Goal: Task Accomplishment & Management: Use online tool/utility

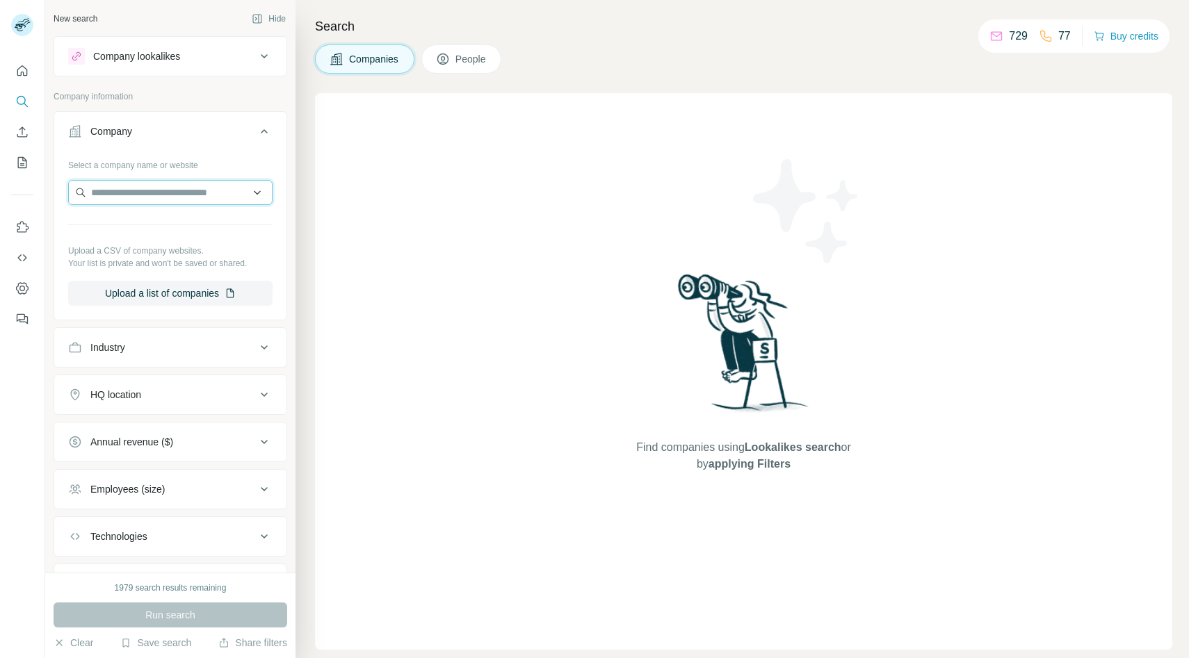
click at [186, 197] on input "text" at bounding box center [170, 192] width 204 height 25
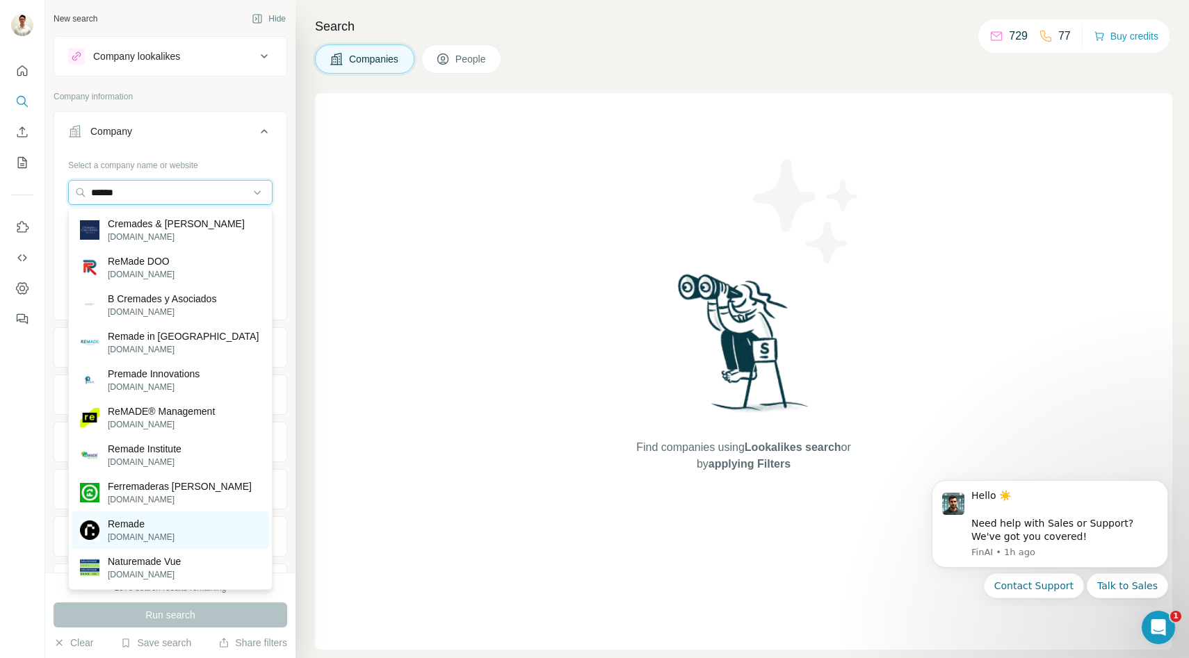
type input "******"
click at [145, 516] on div "Remade [DOMAIN_NAME]" at bounding box center [170, 531] width 197 height 38
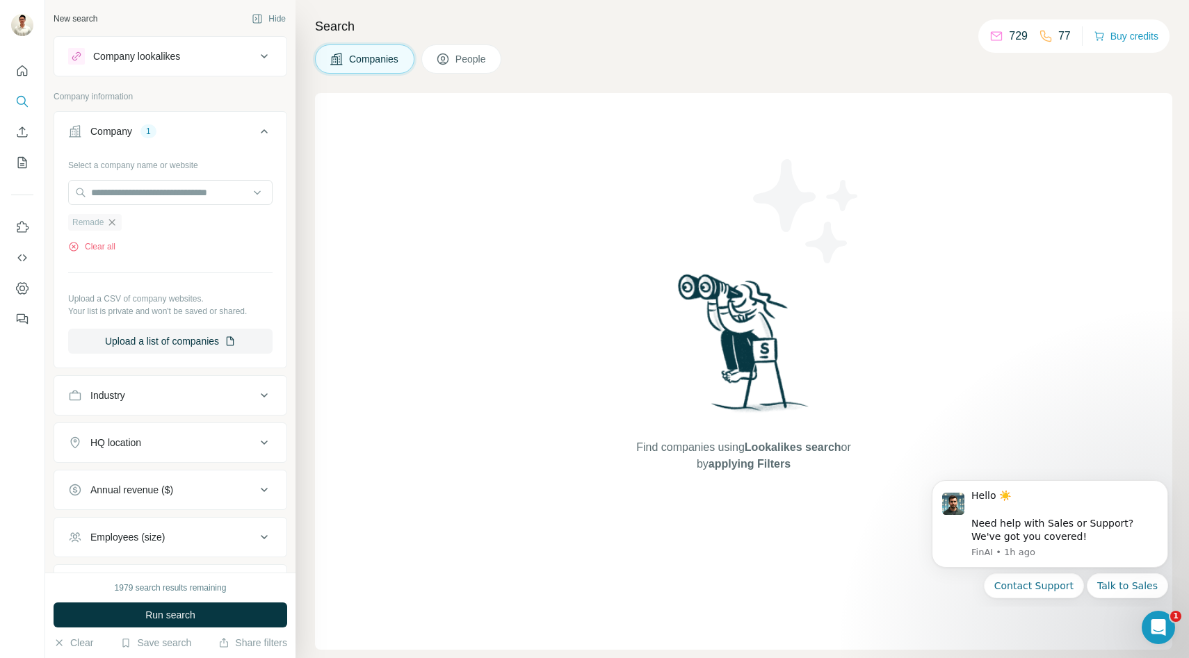
click at [113, 218] on icon "button" at bounding box center [111, 222] width 11 height 11
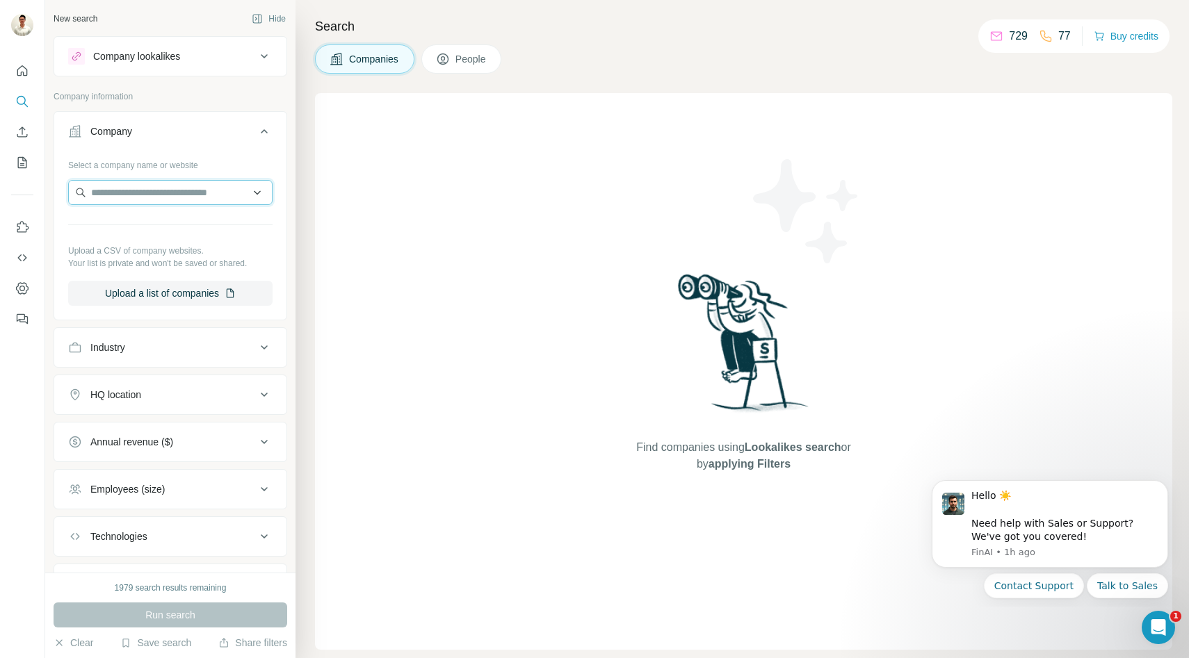
click at [143, 191] on input "text" at bounding box center [170, 192] width 204 height 25
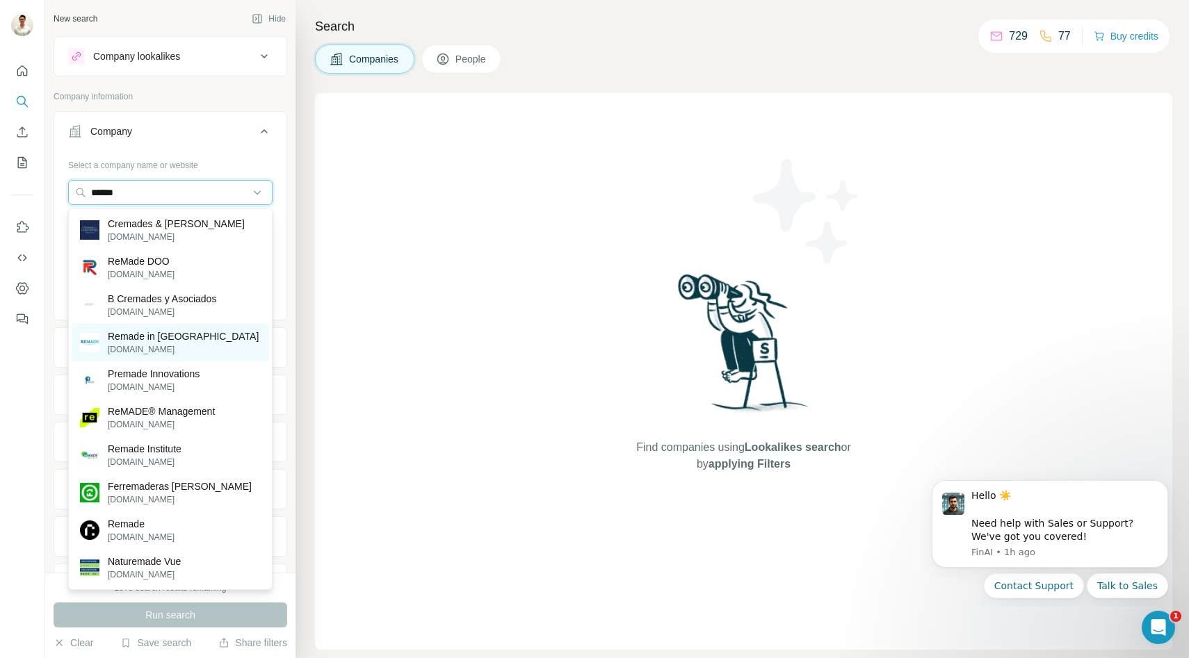
type input "******"
click at [144, 350] on p "[DOMAIN_NAME]" at bounding box center [183, 349] width 151 height 13
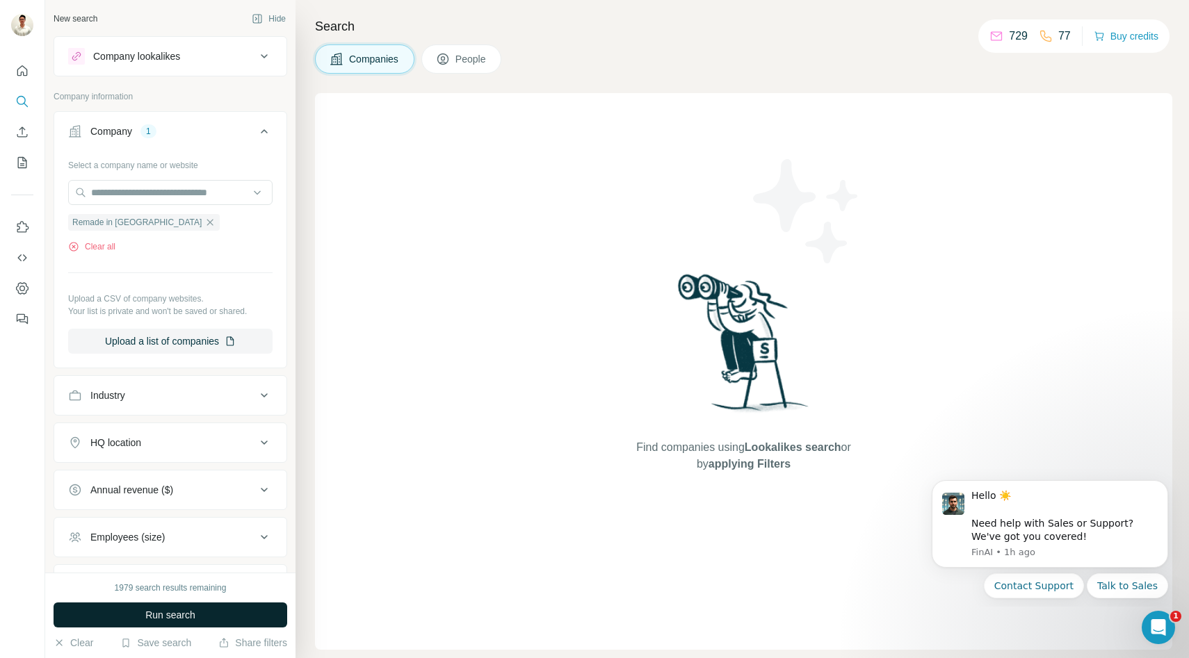
click at [159, 621] on span "Run search" at bounding box center [170, 615] width 50 height 14
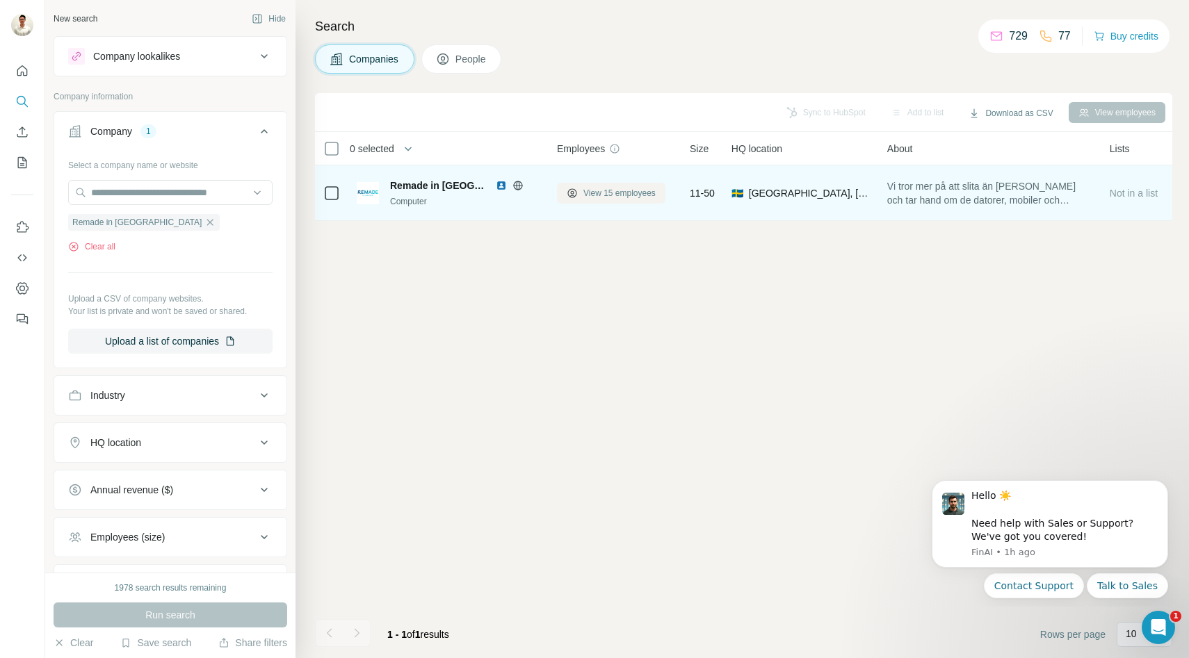
click at [591, 194] on span "View 15 employees" at bounding box center [619, 193] width 72 height 13
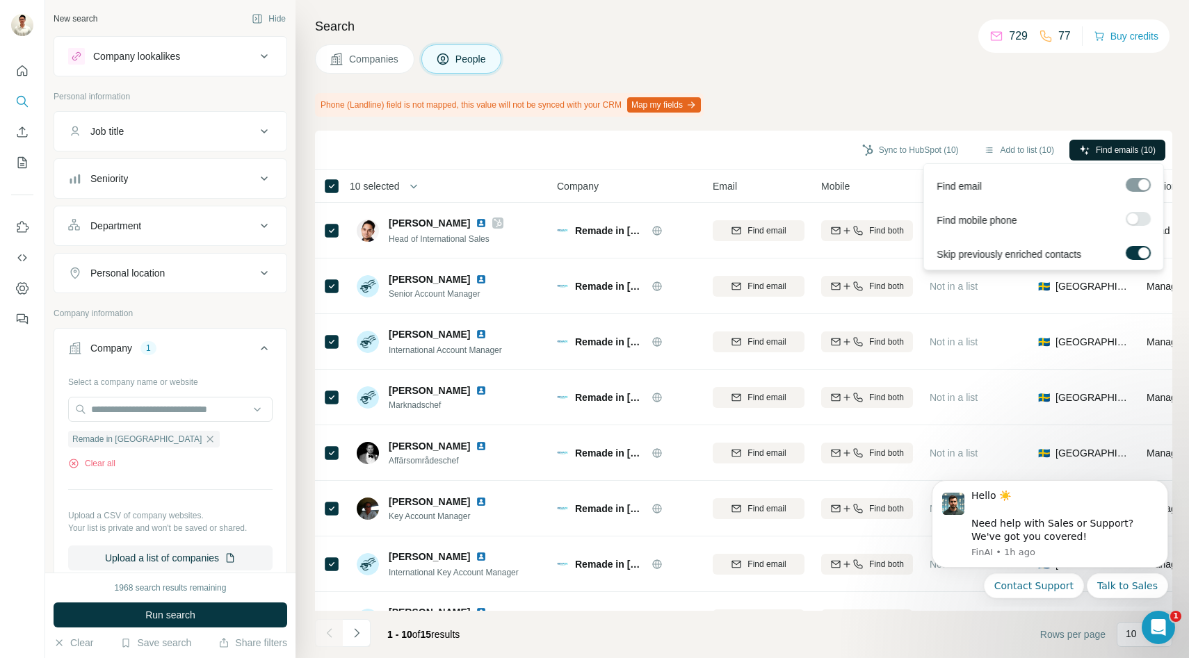
click at [1107, 153] on span "Find emails (10)" at bounding box center [1126, 150] width 60 height 13
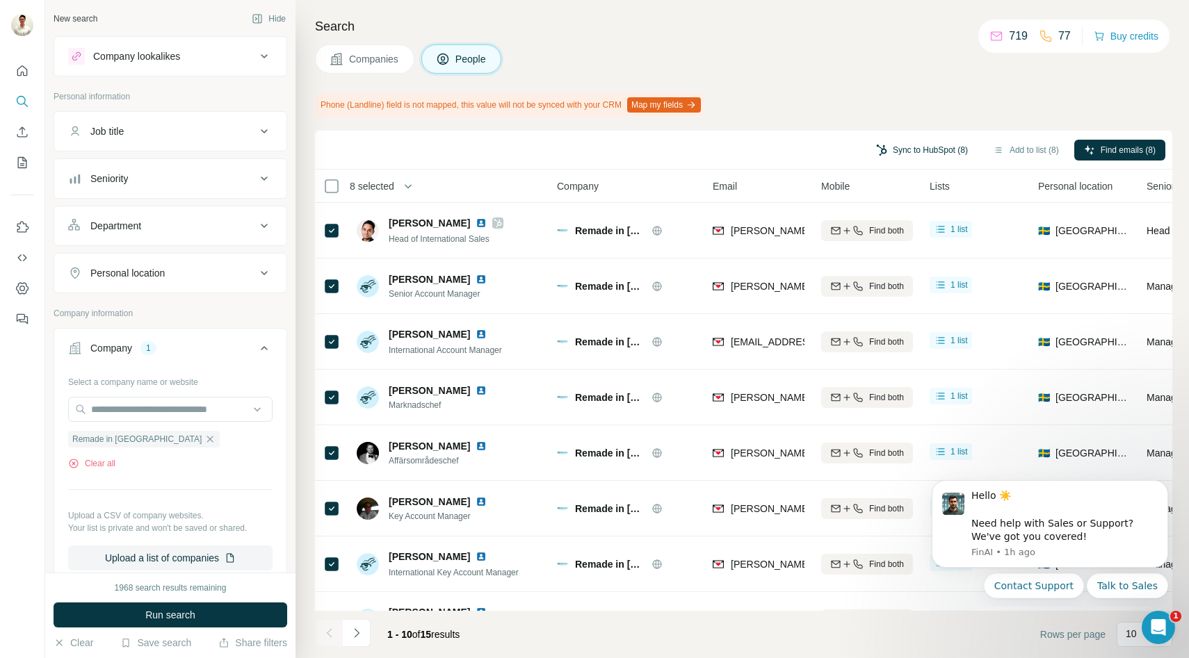
click at [911, 152] on button "Sync to HubSpot (8)" at bounding box center [921, 150] width 111 height 21
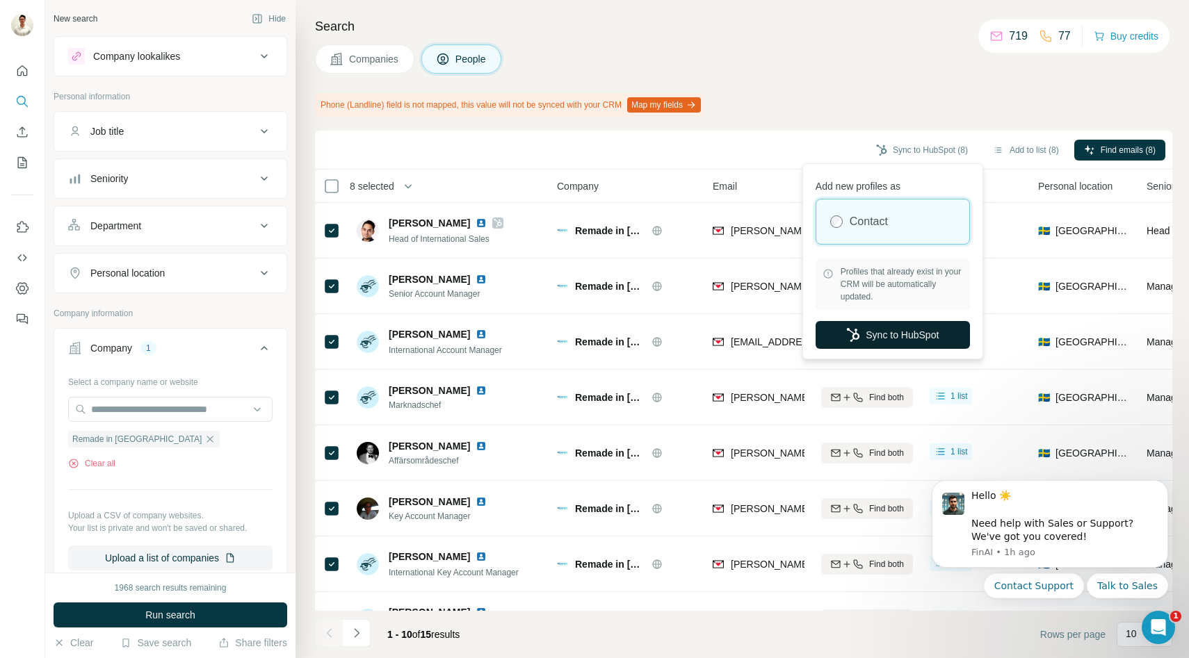
click at [866, 325] on button "Sync to HubSpot" at bounding box center [892, 335] width 154 height 28
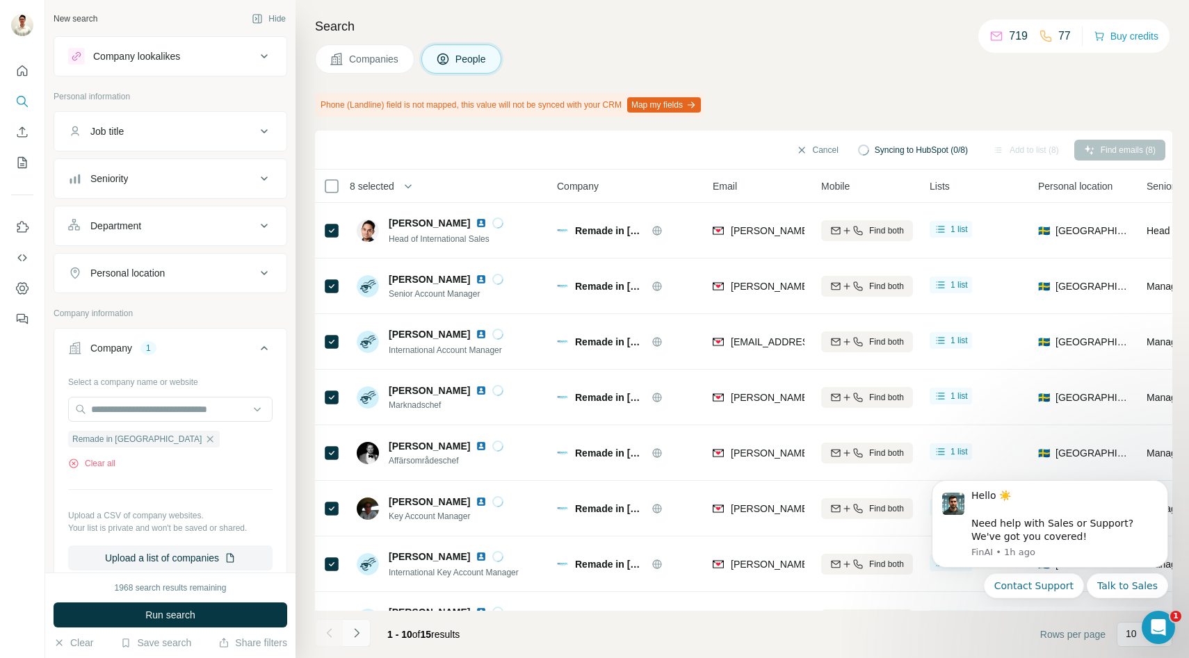
click at [357, 634] on icon "Navigate to next page" at bounding box center [356, 632] width 5 height 9
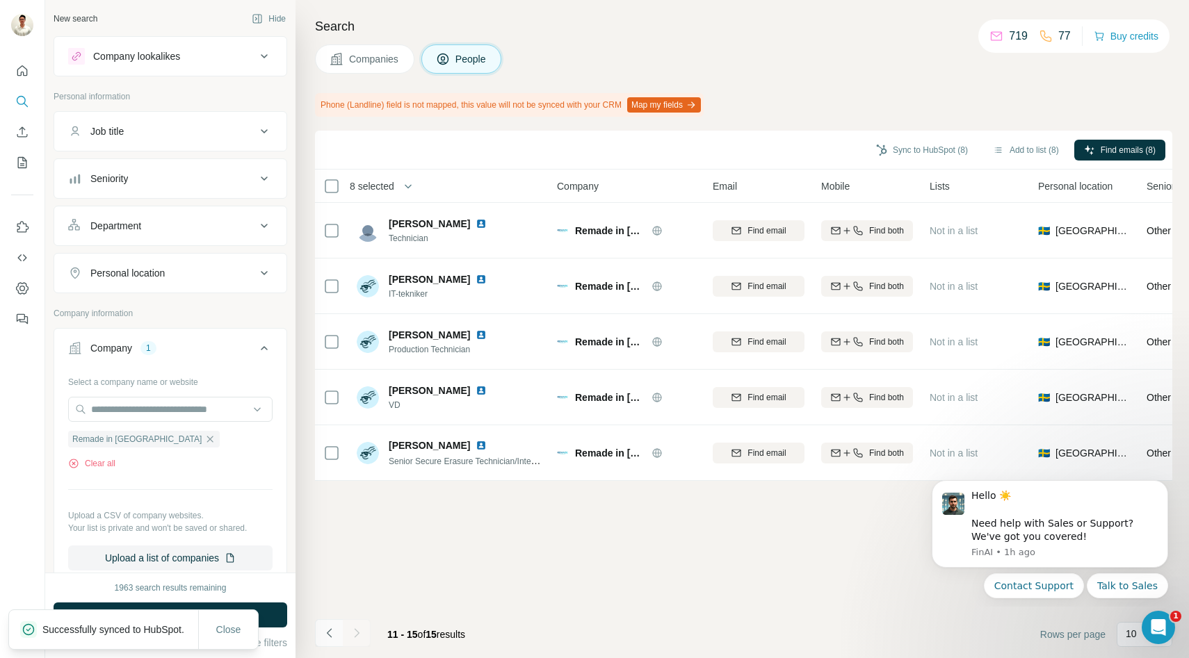
click at [330, 638] on icon "Navigate to previous page" at bounding box center [330, 633] width 14 height 14
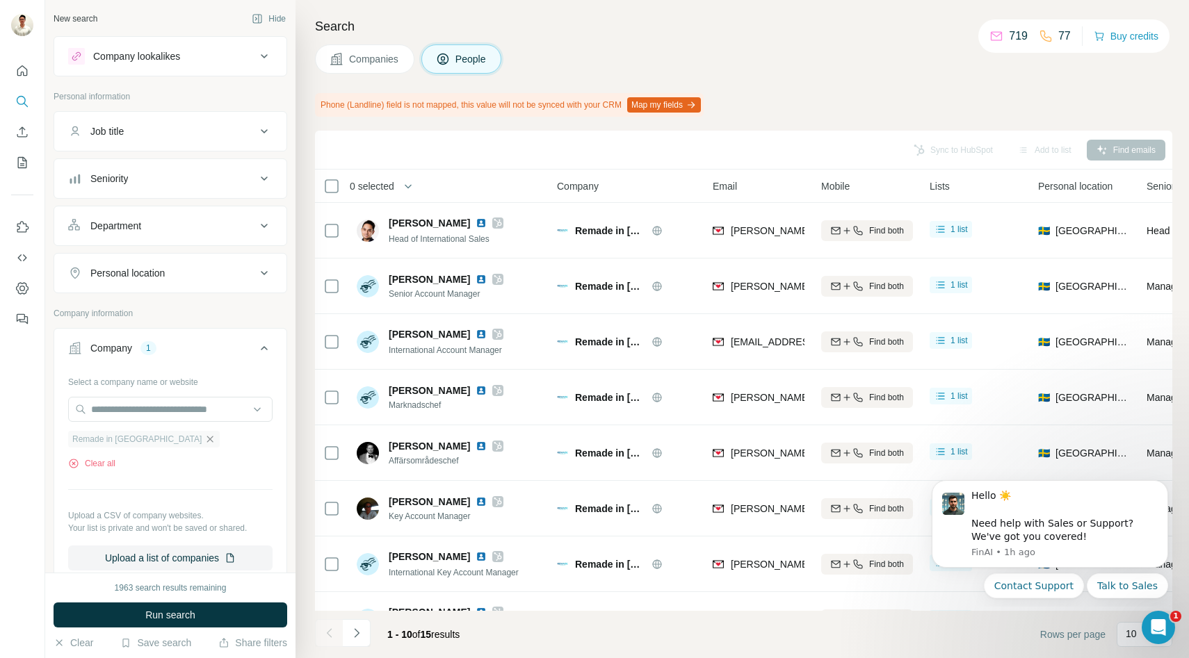
click at [207, 441] on icon "button" at bounding box center [210, 439] width 6 height 6
